Goal: Transaction & Acquisition: Purchase product/service

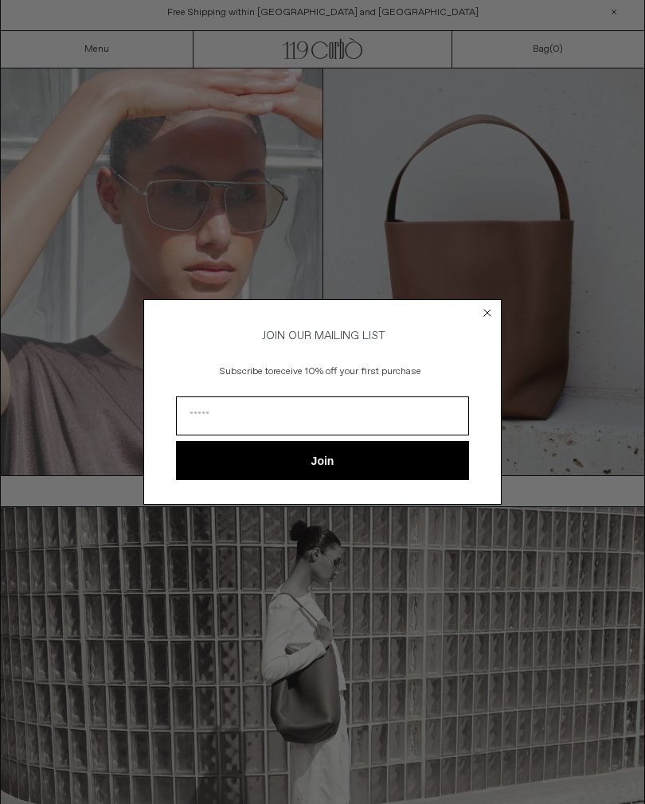
scroll to position [6, 0]
click at [486, 307] on circle "Close dialog" at bounding box center [487, 312] width 15 height 15
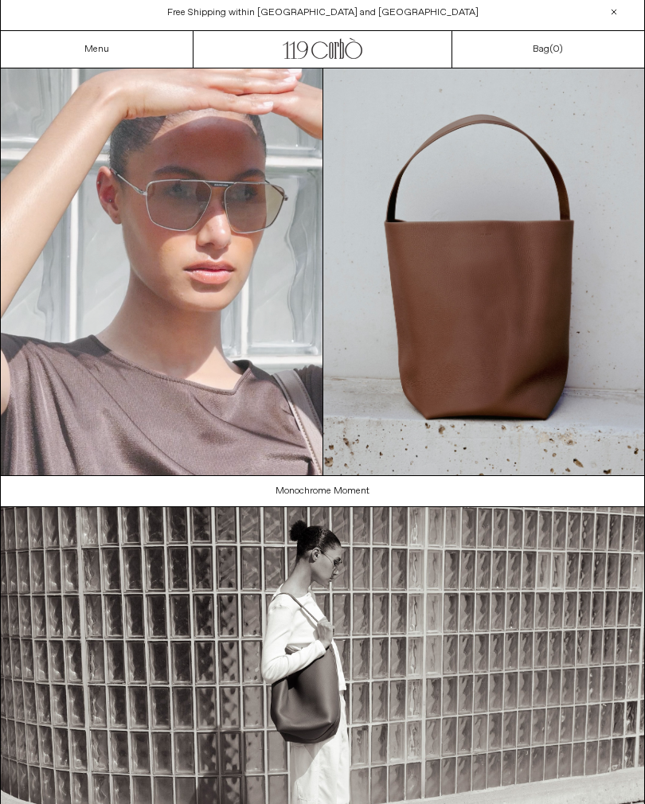
click at [99, 43] on link "Menu" at bounding box center [96, 49] width 25 height 13
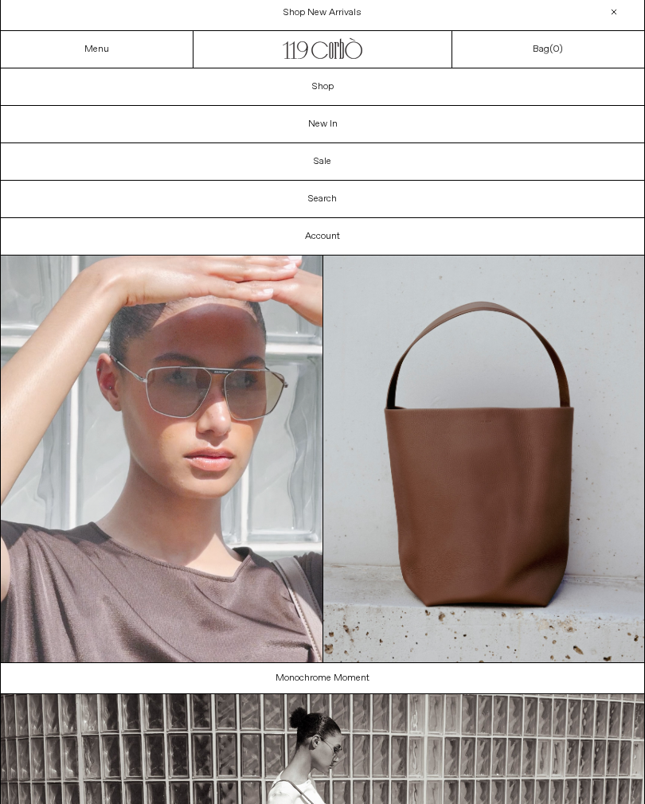
click at [334, 174] on link "Sale" at bounding box center [322, 161] width 643 height 37
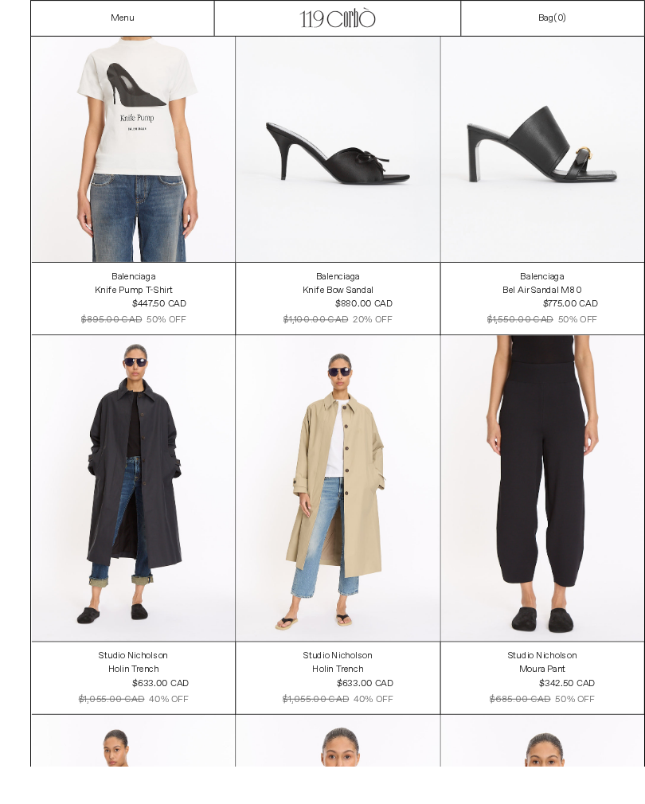
scroll to position [2219, 0]
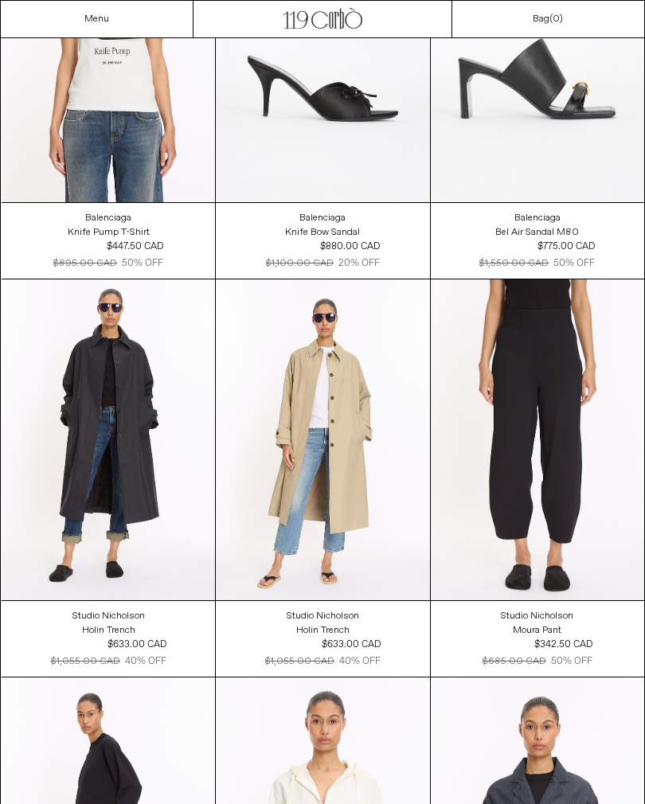
click at [350, 463] on at bounding box center [322, 440] width 213 height 320
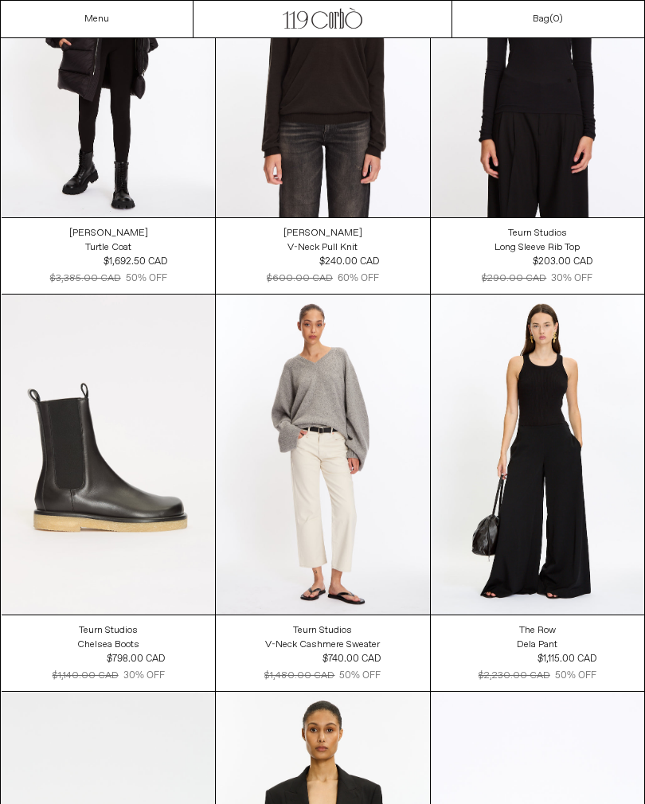
scroll to position [20501, 0]
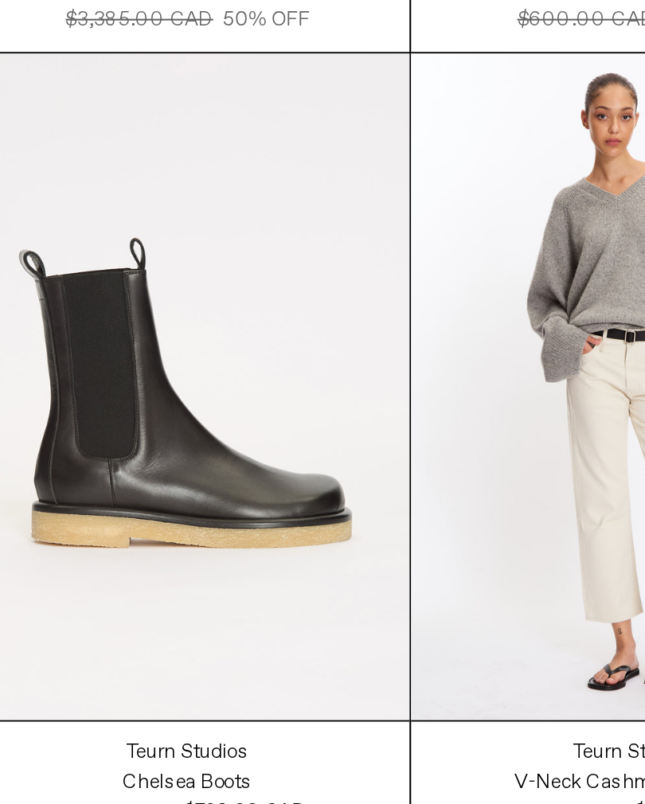
click at [138, 295] on at bounding box center [108, 455] width 213 height 320
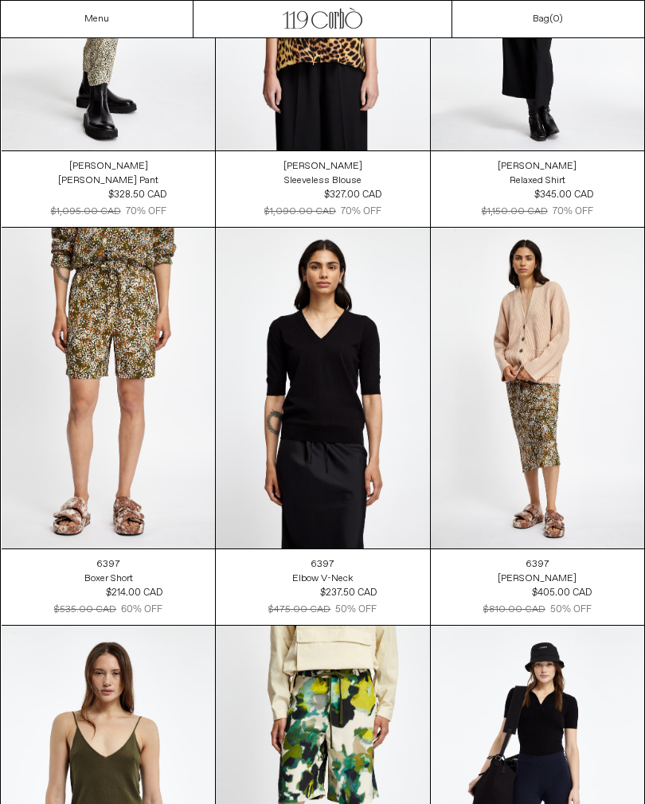
scroll to position [34092, 0]
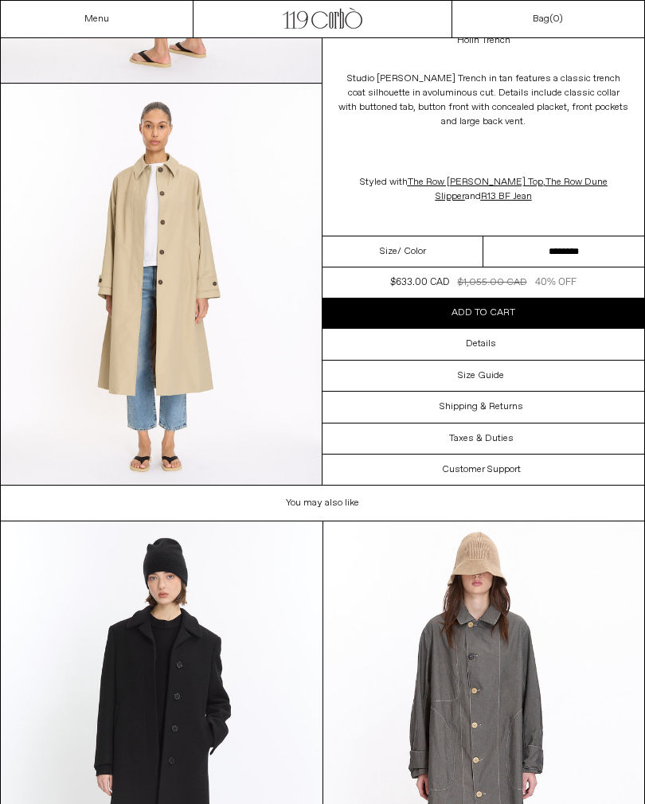
scroll to position [1609, 0]
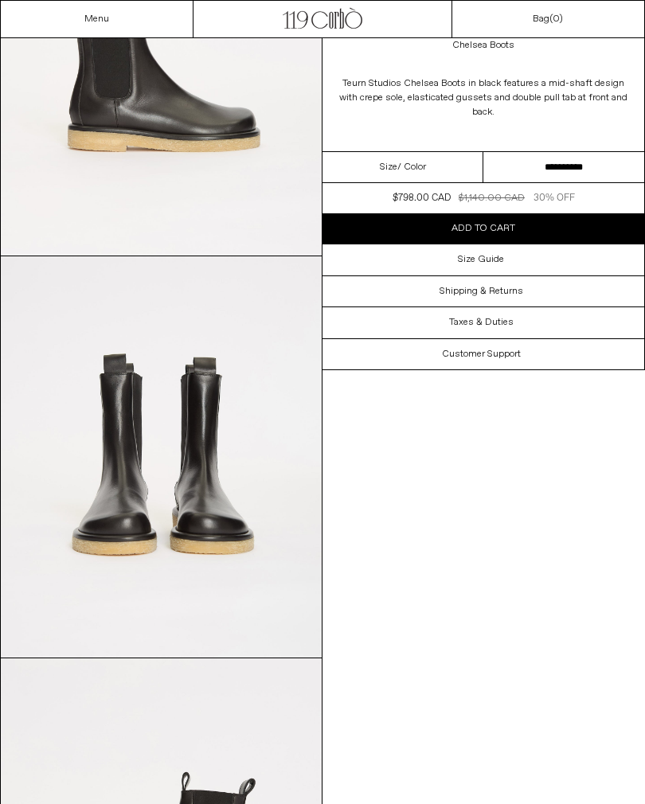
scroll to position [248, 0]
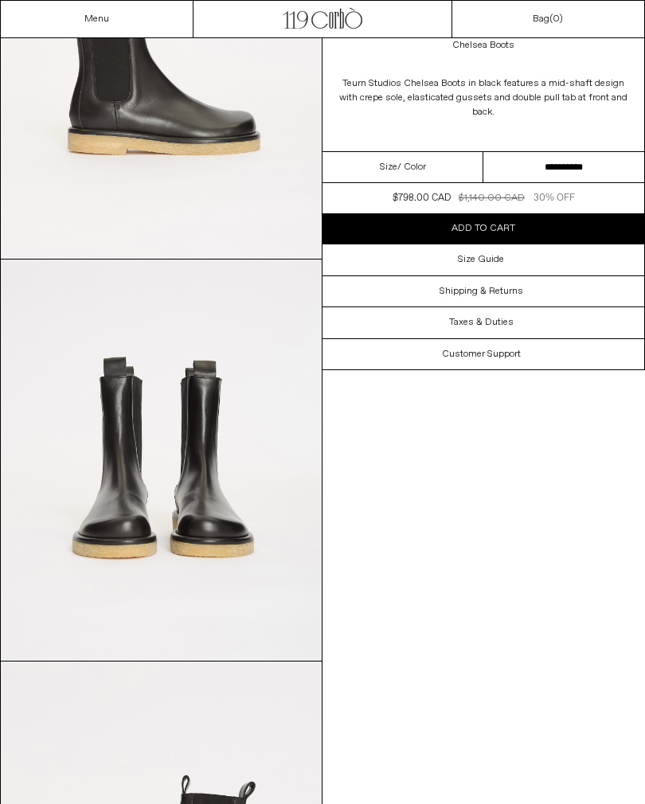
click at [555, 165] on select "**********" at bounding box center [563, 167] width 161 height 31
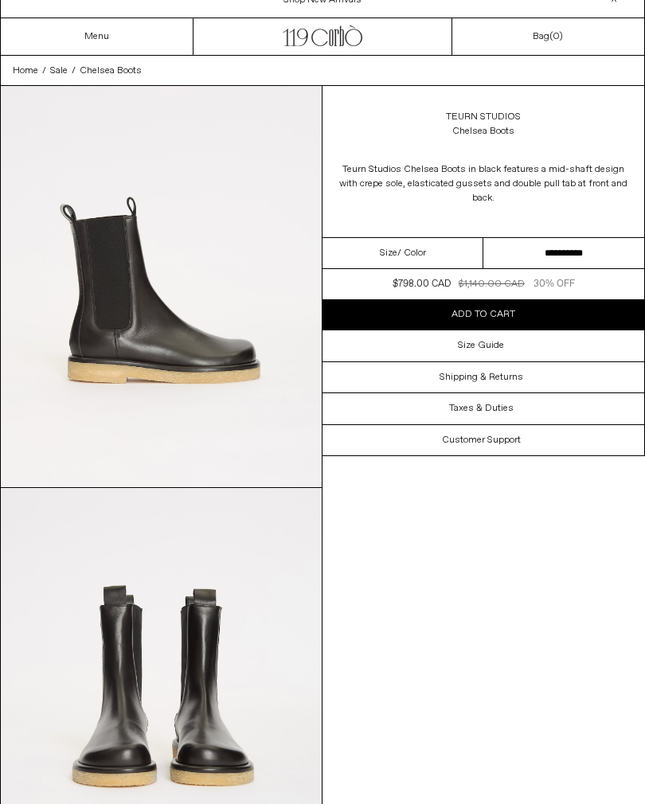
scroll to position [0, 0]
